Goal: Find specific page/section: Find specific page/section

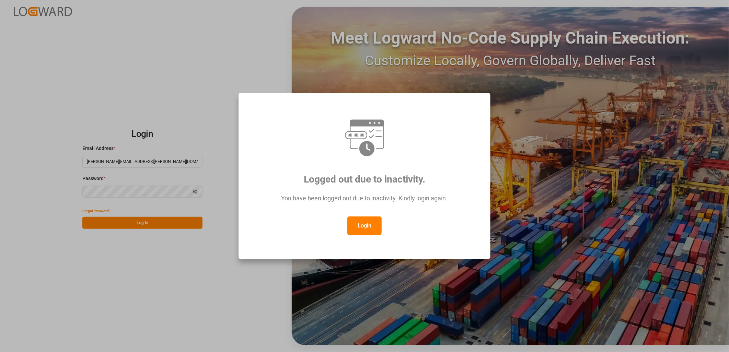
click at [364, 227] on button "Login" at bounding box center [364, 226] width 34 height 19
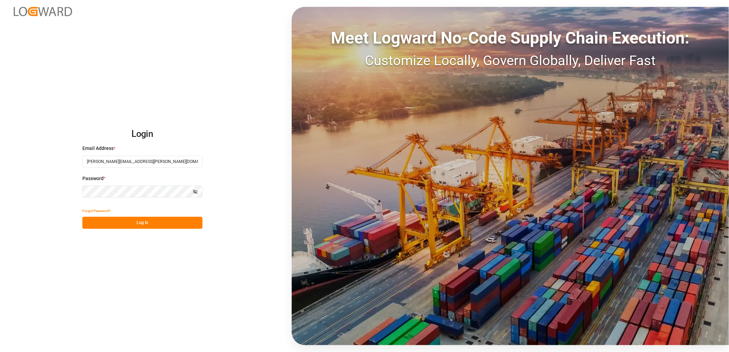
click at [145, 221] on button "Log In" at bounding box center [142, 223] width 120 height 12
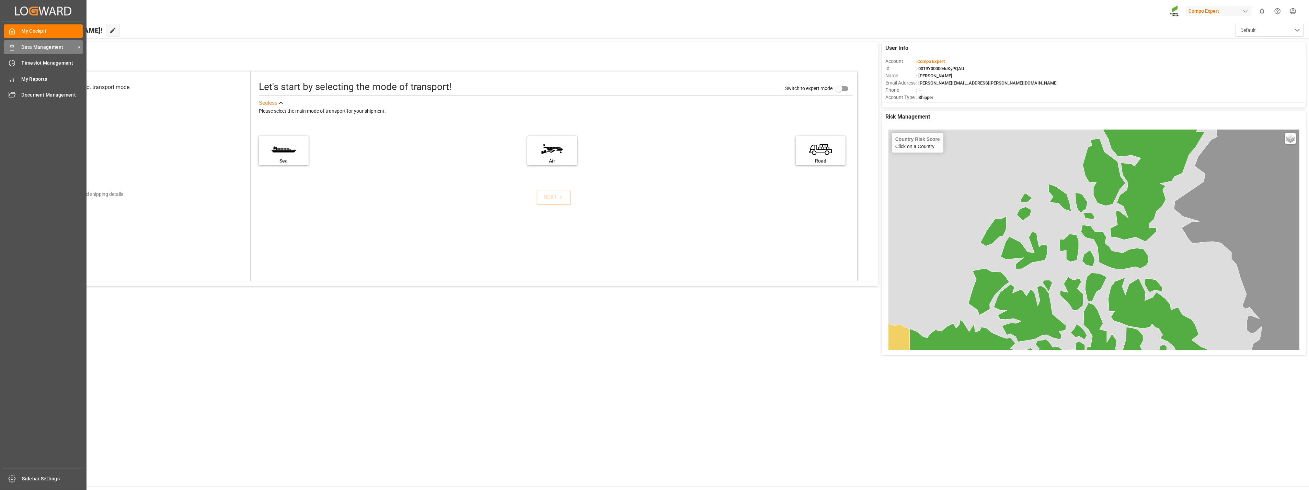
click at [15, 46] on div "Data Management Data Management" at bounding box center [43, 46] width 79 height 13
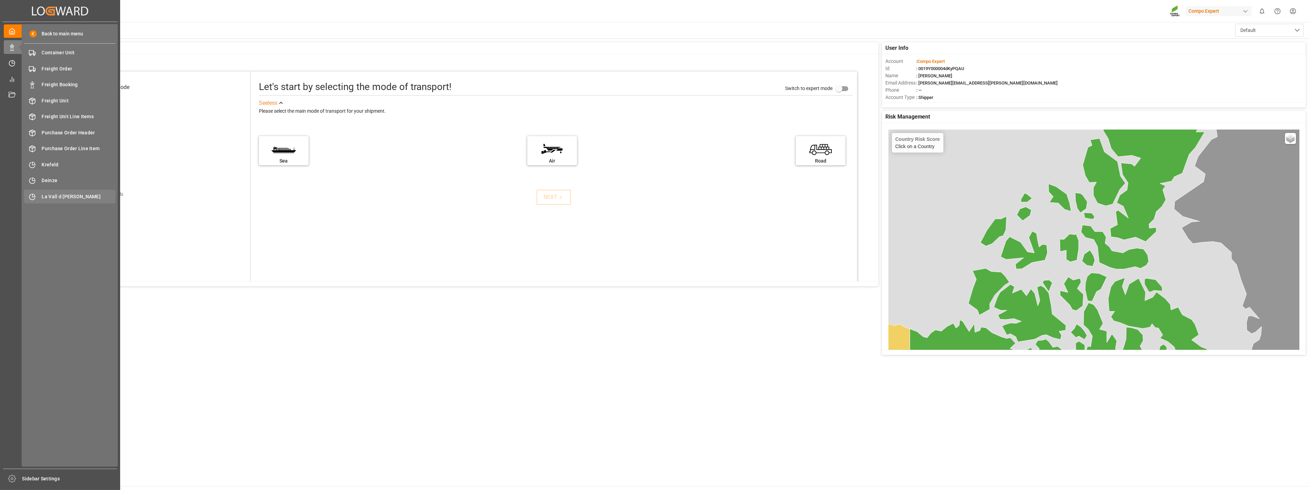
click at [59, 198] on span "La Vall d [PERSON_NAME]" at bounding box center [79, 196] width 74 height 7
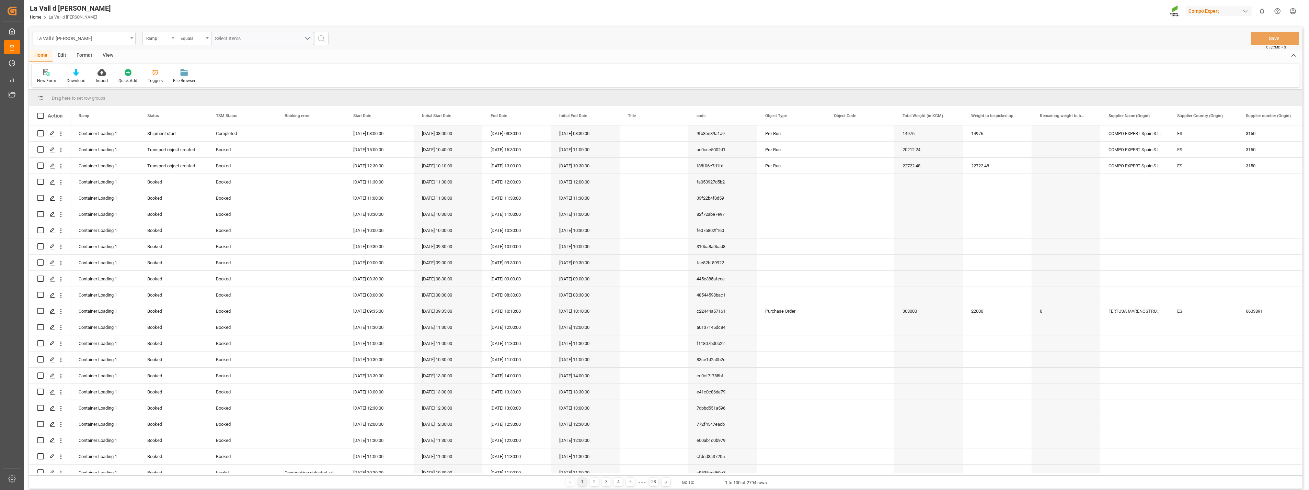
click at [107, 57] on div "View" at bounding box center [108, 56] width 21 height 12
click at [46, 74] on icon at bounding box center [44, 72] width 7 height 7
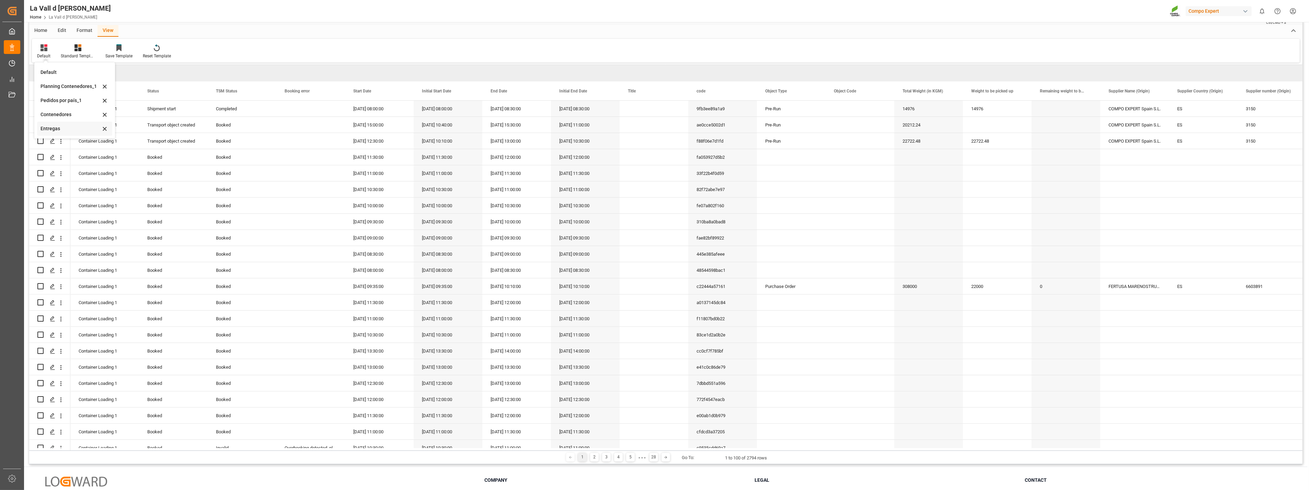
scroll to position [38, 0]
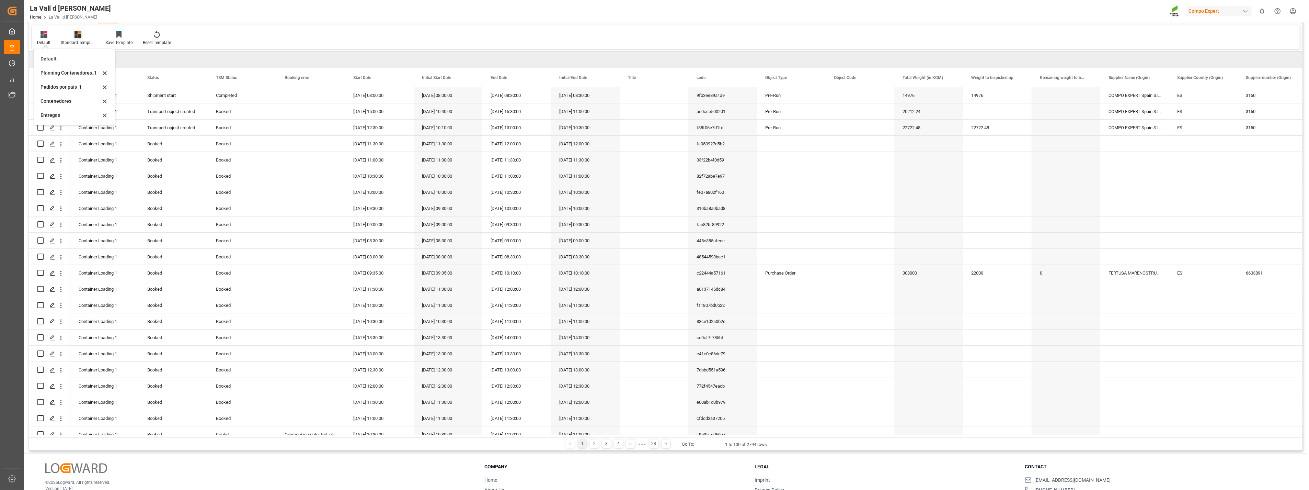
click at [77, 37] on icon at bounding box center [77, 34] width 7 height 7
click at [87, 58] on div "VDU Overview Carretileros" at bounding box center [96, 58] width 60 height 7
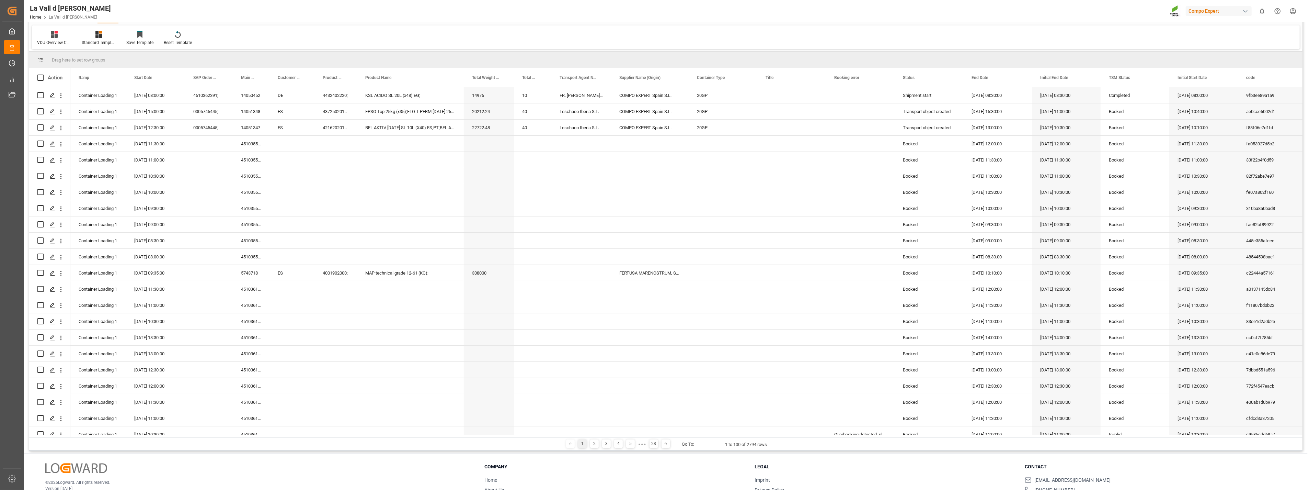
drag, startPoint x: 162, startPoint y: 435, endPoint x: 87, endPoint y: 419, distance: 77.6
click at [104, 352] on div "Action Ramp Status TSM Status Title" at bounding box center [665, 252] width 1273 height 369
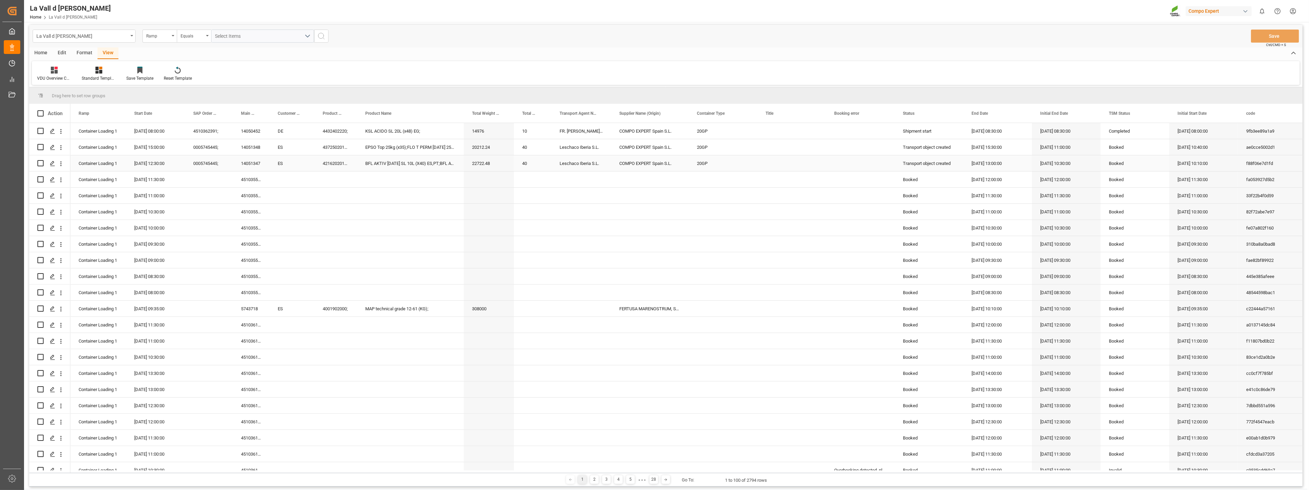
scroll to position [0, 0]
click at [53, 73] on icon at bounding box center [54, 72] width 7 height 7
click at [83, 126] on div "Pedidos por país_1" at bounding box center [73, 125] width 60 height 7
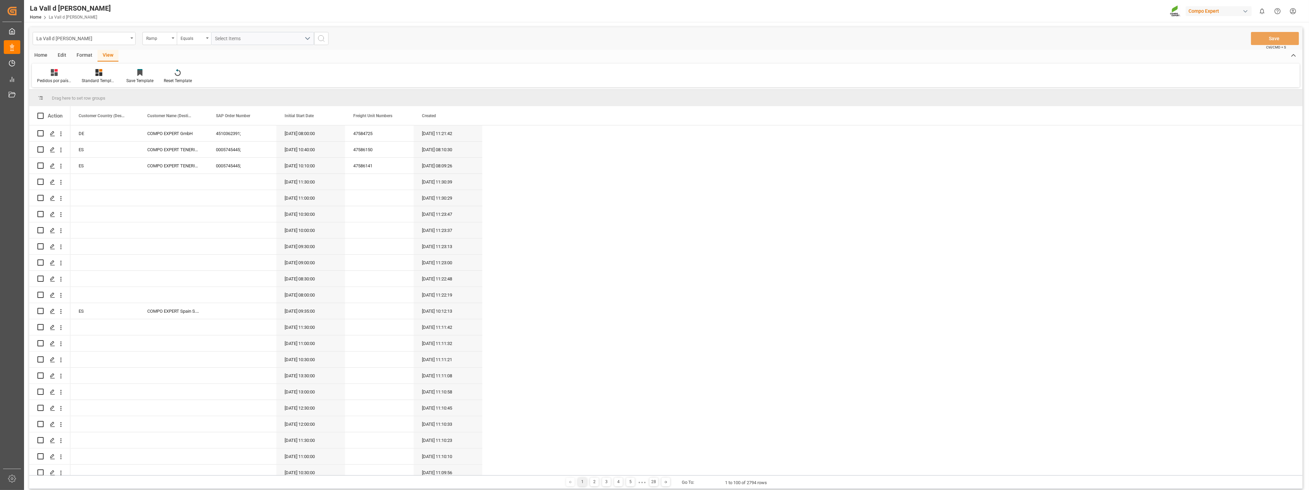
drag, startPoint x: 1159, startPoint y: 489, endPoint x: 694, endPoint y: 434, distance: 468.4
click at [694, 352] on main "La Vall d Uixo Ramp Equals Select Items Save Ctrl/CMD + S Home Edit Format View…" at bounding box center [666, 259] width 1284 height 464
